Goal: Use online tool/utility: Use online tool/utility

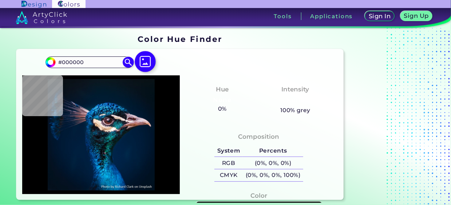
click at [146, 63] on img at bounding box center [145, 61] width 21 height 21
click at [0, 0] on input "file" at bounding box center [0, 0] width 0 height 0
type input "#04111a"
type input "#04111A"
type input "#00182d"
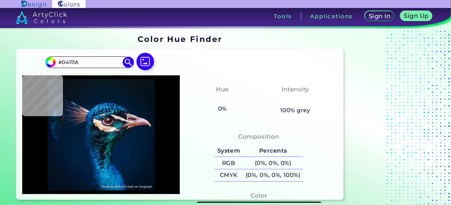
type input "#00182D"
type input "#00182f"
type input "#00182F"
type input "#3f1719"
type input "#3F1719"
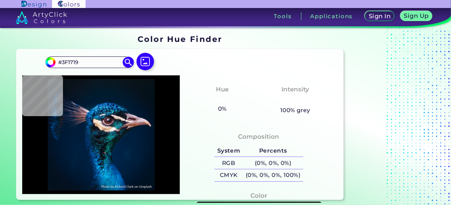
type input "#b27a75"
type input "#B27A75"
type input "#001d38"
type input "#001D38"
type input "#011c39"
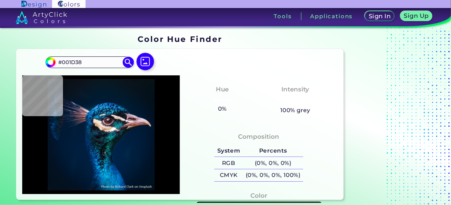
type input "#011C39"
type input "#00172f"
type input "#00172F"
type input "#000000"
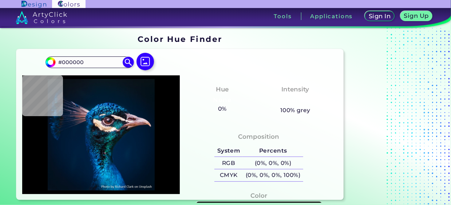
type input "#03111a"
type input "#03111A"
type input "#021628"
type input "#001b30"
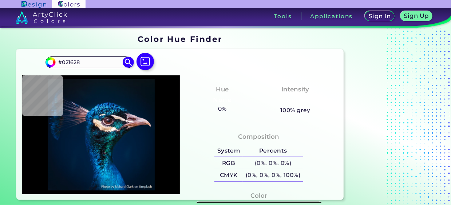
type input "#001B30"
type input "#002943"
type input "#0a0f18"
type input "#0A0F18"
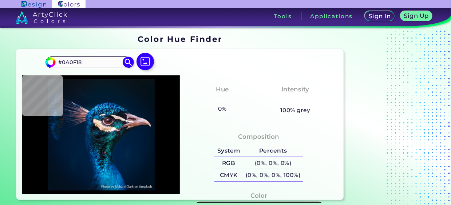
type input "#2b2b33"
type input "#2B2B33"
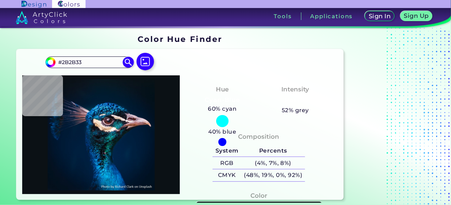
type input "#0b1115"
type input "#0B1115"
type input "#001d3b"
type input "#001D3B"
type input "#001b38"
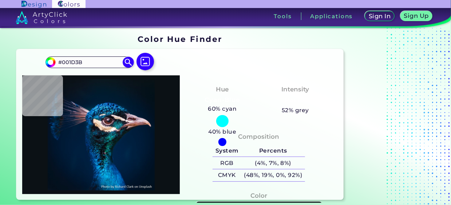
type input "#001B38"
type input "#001932"
type input "#01172f"
type input "#01172F"
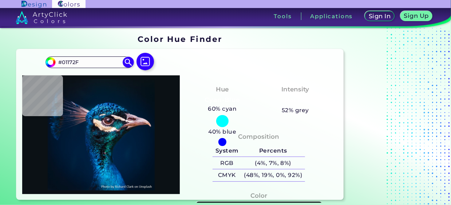
type input "#001428"
type input "#000000"
type input "#001528"
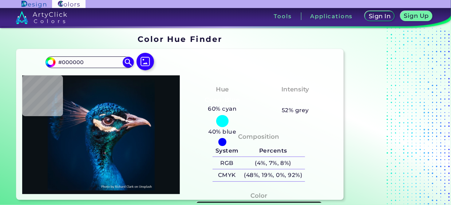
type input "#001528"
type input "#e1a79c"
type input "#E1A79C"
type input "#dabfcc"
type input "#DABFCC"
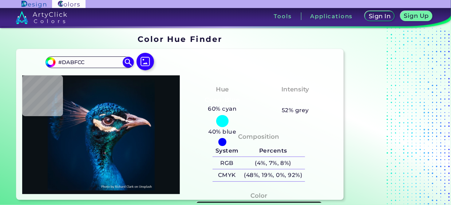
type input "#91758a"
type input "#91758A"
type input "#262f37"
type input "#262F37"
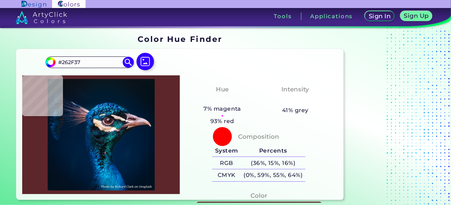
type input "#5d262a"
type input "#5D262A"
type input "#fbf2e8"
type input "#FBF2E8"
type input "#b07849"
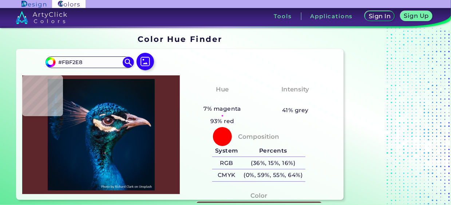
type input "#B07849"
type input "#0d1013"
type input "#0D1013"
type input "#051b26"
type input "#051B26"
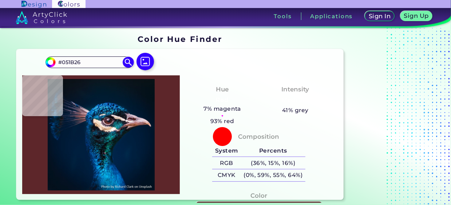
type input "#081627"
type input "#0f77a8"
type input "#0F77A8"
type input "#021d2f"
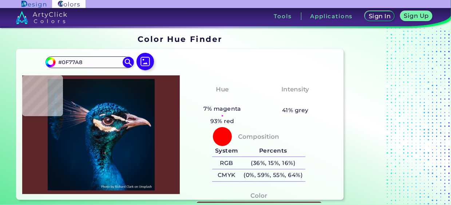
type input "#021D2F"
type input "#011a2e"
type input "#011A2E"
type input "#09131d"
type input "#09131D"
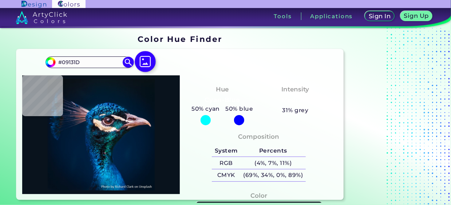
click at [143, 62] on img at bounding box center [145, 61] width 21 height 21
click at [0, 0] on input "file" at bounding box center [0, 0] width 0 height 0
type input "#04121d"
type input "#04121D"
type input "#04121f"
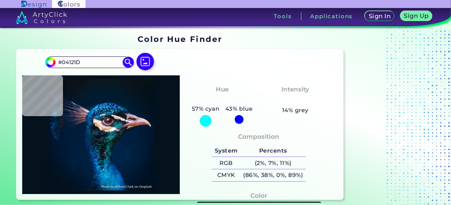
type input "#04121F"
type input "#021121"
type input "#021221"
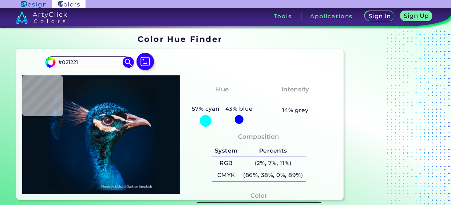
type input "#021325"
type input "#011425"
type input "#011428"
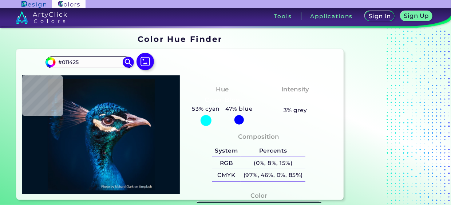
type input "#011428"
type input "#021526"
type input "#031424"
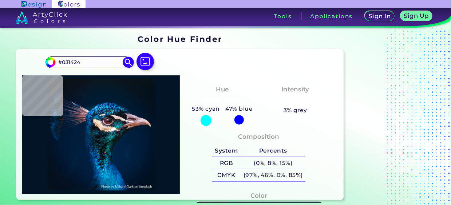
type input "#061323"
type input "#051320"
type input "#05121b"
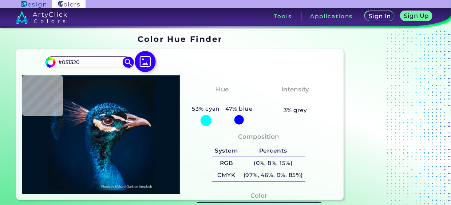
type input "#05121B"
type input "#051218"
type input "#091217"
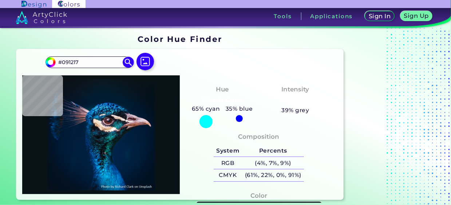
type input "#05121b"
type input "#05121B"
type input "#041525"
type input "#011629"
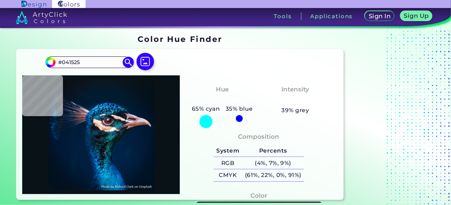
type input "#011629"
type input "#decad3"
type input "#DECAD3"
type input "#ce979b"
type input "#CE979B"
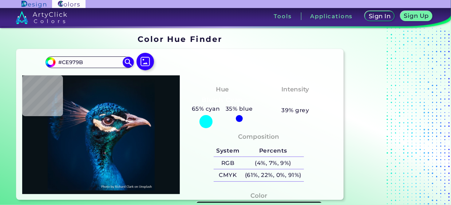
type input "#443441"
type input "#1e5b61"
type input "#1E5B61"
type input "#008e90"
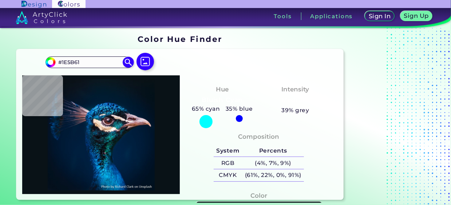
type input "#008E90"
type input "#204147"
type input "#12131b"
type input "#12131B"
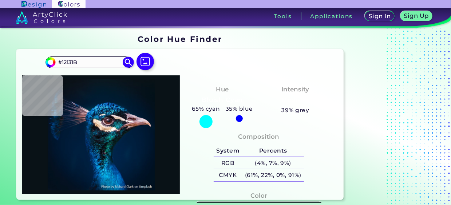
type input "#16131a"
type input "#16131A"
type input "#0c101c"
type input "#0C101C"
click at [98, 139] on img at bounding box center [101, 134] width 150 height 111
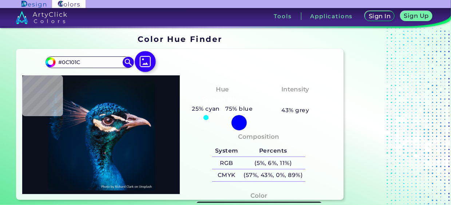
click at [146, 65] on img at bounding box center [145, 61] width 21 height 21
click at [0, 0] on input "file" at bounding box center [0, 0] width 0 height 0
